Goal: Understand process/instructions: Learn how to perform a task or action

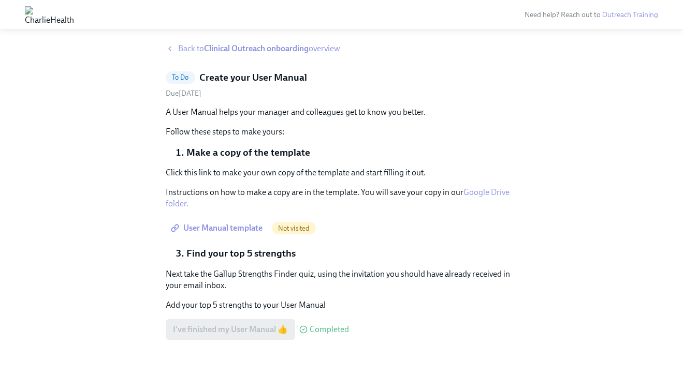
scroll to position [13, 0]
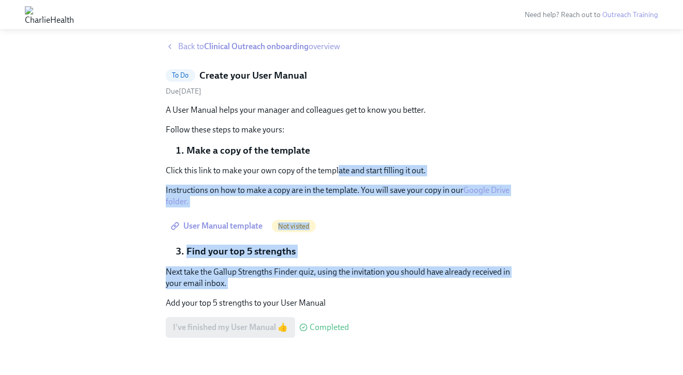
drag, startPoint x: 392, startPoint y: 294, endPoint x: 336, endPoint y: 170, distance: 135.3
click at [336, 170] on div "A User Manual helps your manager and colleagues get to know you better. Follow …" at bounding box center [342, 221] width 352 height 233
click at [336, 170] on p "Click this link to make your own copy of the template and start filling it out." at bounding box center [342, 170] width 352 height 11
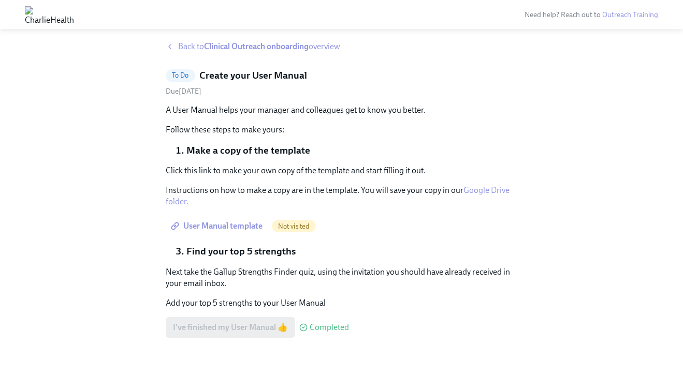
scroll to position [25, 0]
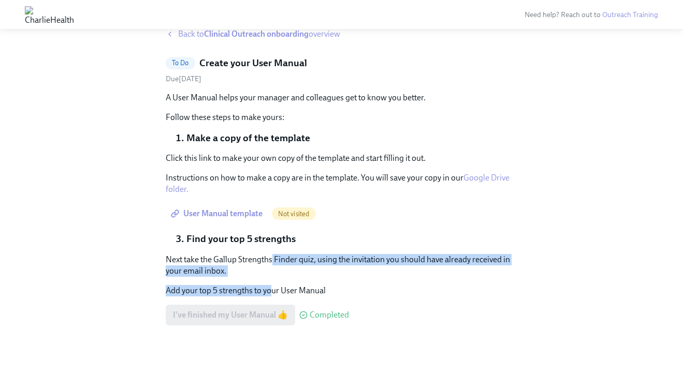
drag, startPoint x: 270, startPoint y: 292, endPoint x: 272, endPoint y: 256, distance: 36.3
click at [272, 255] on div "Next take the Gallup Strengths Finder quiz, using the invitation you should hav…" at bounding box center [342, 275] width 352 height 42
click at [272, 256] on p "Next take the Gallup Strengths Finder quiz, using the invitation you should hav…" at bounding box center [342, 265] width 352 height 23
drag, startPoint x: 272, startPoint y: 256, endPoint x: 342, endPoint y: 295, distance: 80.2
click at [342, 295] on div "Next take the Gallup Strengths Finder quiz, using the invitation you should hav…" at bounding box center [342, 275] width 352 height 42
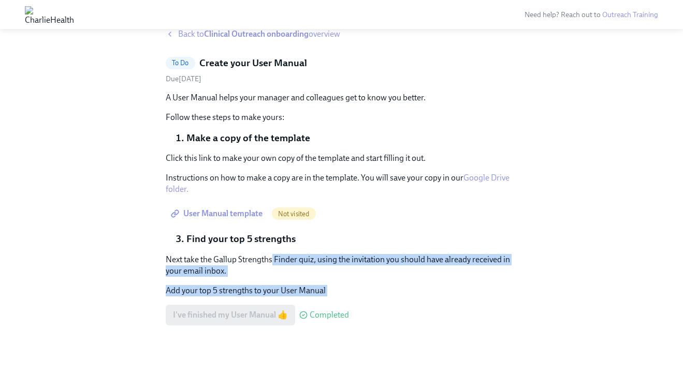
click at [342, 295] on p "Add your top 5 strengths to your User Manual" at bounding box center [342, 290] width 352 height 11
drag, startPoint x: 342, startPoint y: 295, endPoint x: 298, endPoint y: 263, distance: 54.5
click at [298, 263] on div "Next take the Gallup Strengths Finder quiz, using the invitation you should hav…" at bounding box center [342, 275] width 352 height 42
click at [298, 263] on p "Next take the Gallup Strengths Finder quiz, using the invitation you should hav…" at bounding box center [342, 265] width 352 height 23
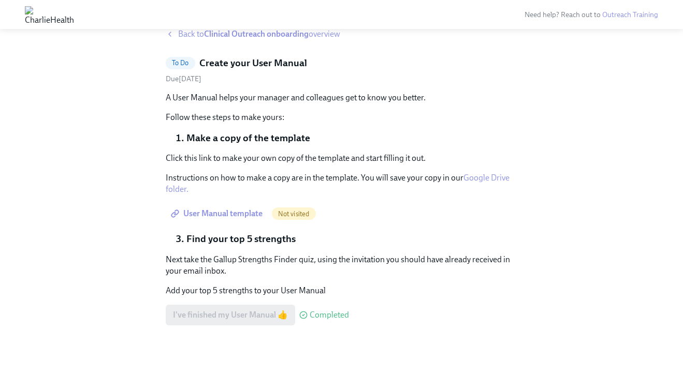
click at [265, 313] on div "I've finished my User Manual 👍 Completed" at bounding box center [257, 315] width 183 height 21
click at [266, 243] on li "Find your top 5 strengths" at bounding box center [351, 238] width 331 height 13
click at [259, 245] on div "A User Manual helps your manager and colleagues get to know you better. Follow …" at bounding box center [342, 208] width 352 height 233
